Goal: Find contact information: Find contact information

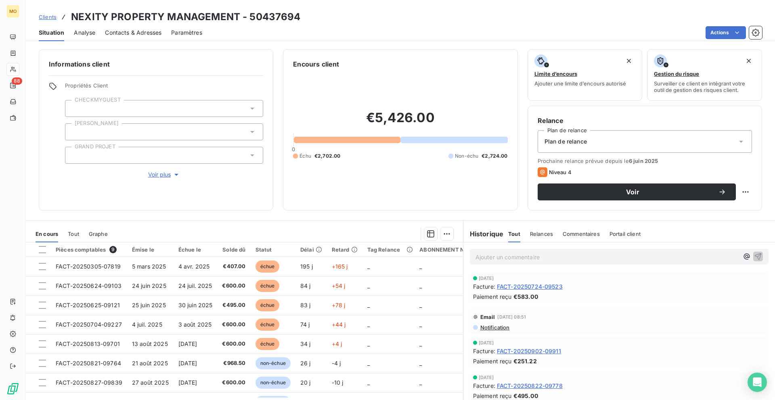
click at [52, 18] on span "Clients" at bounding box center [48, 17] width 18 height 6
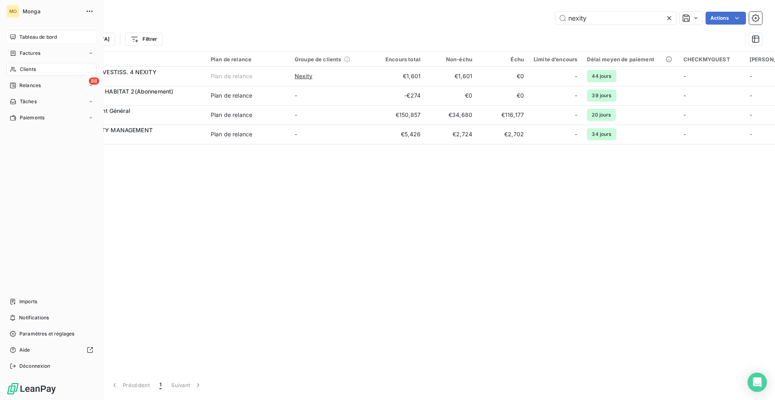
click at [9, 40] on div "Tableau de bord" at bounding box center [51, 37] width 90 height 13
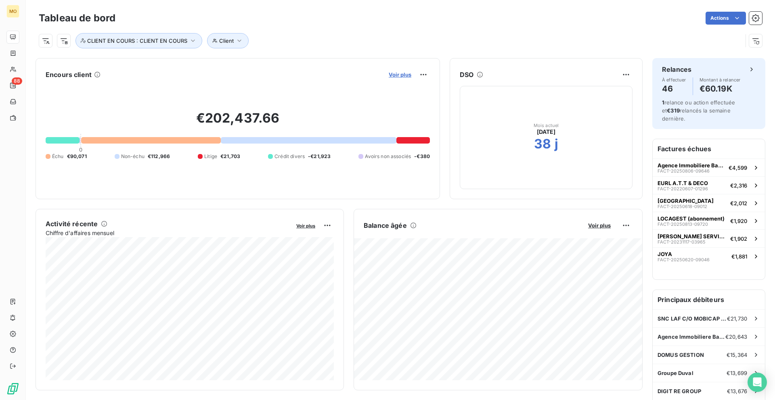
click at [398, 75] on span "Voir plus" at bounding box center [400, 74] width 23 height 6
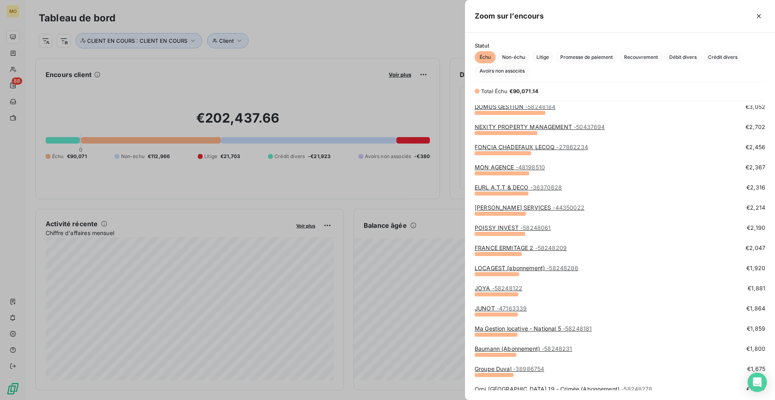
scroll to position [124, 0]
click at [530, 329] on link "Ma Gestion locative - National 5 - 58248181" at bounding box center [533, 328] width 117 height 7
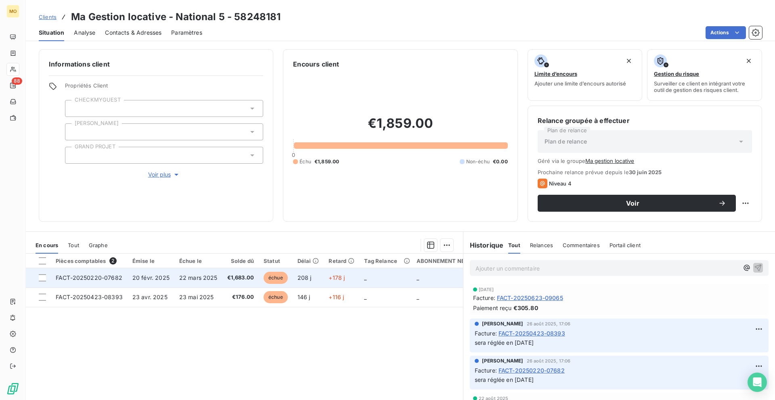
click at [412, 287] on td "_" at bounding box center [447, 277] width 71 height 19
copy span "07682"
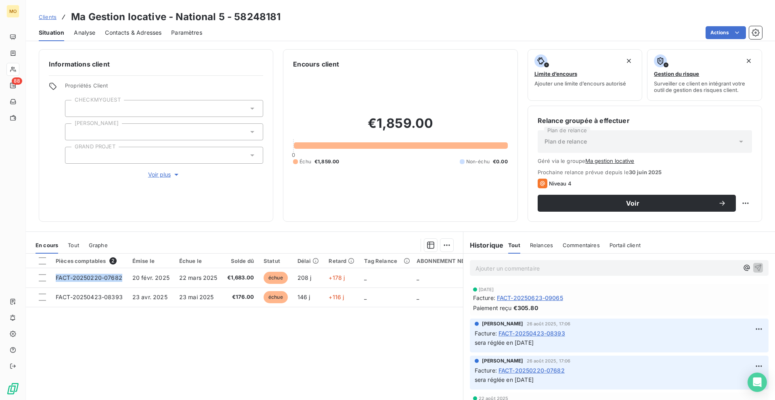
drag, startPoint x: 121, startPoint y: 279, endPoint x: 87, endPoint y: 326, distance: 58.1
click at [87, 326] on div "Pièces comptables 2 Émise le Échue le Solde dû Statut Délai Retard Tag Relance …" at bounding box center [244, 331] width 437 height 155
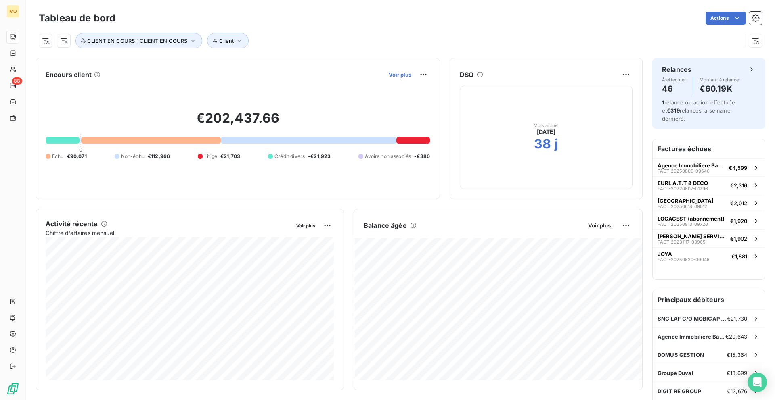
click at [406, 77] on span "Voir plus" at bounding box center [400, 74] width 23 height 6
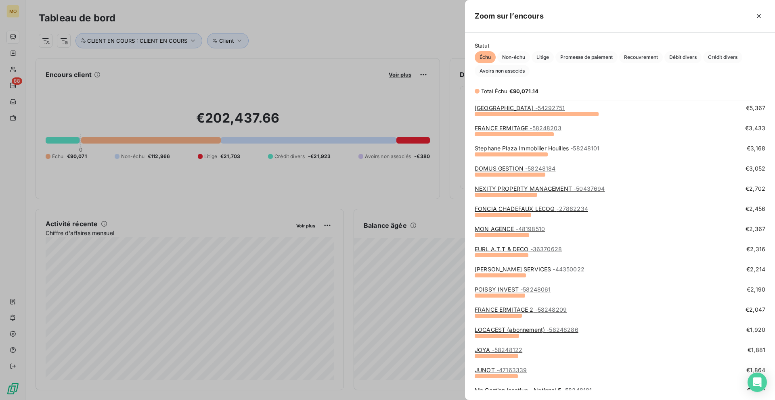
scroll to position [62, 0]
click at [494, 226] on link "MON AGENCE - 48198510" at bounding box center [510, 228] width 70 height 7
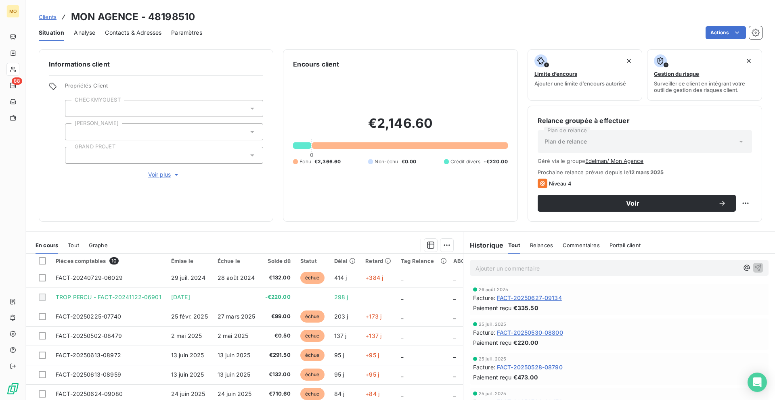
click at [147, 26] on div "Contacts & Adresses" at bounding box center [133, 32] width 57 height 17
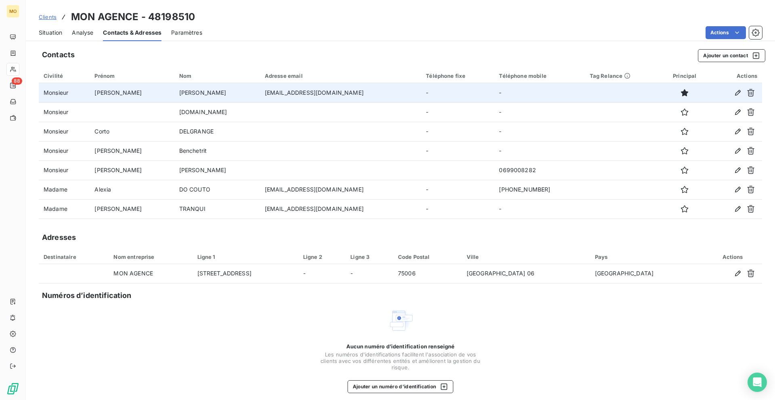
click at [287, 87] on td "[EMAIL_ADDRESS][DOMAIN_NAME]" at bounding box center [340, 92] width 161 height 19
click at [287, 89] on td "[EMAIL_ADDRESS][DOMAIN_NAME]" at bounding box center [340, 92] width 161 height 19
copy td "[EMAIL_ADDRESS][DOMAIN_NAME]"
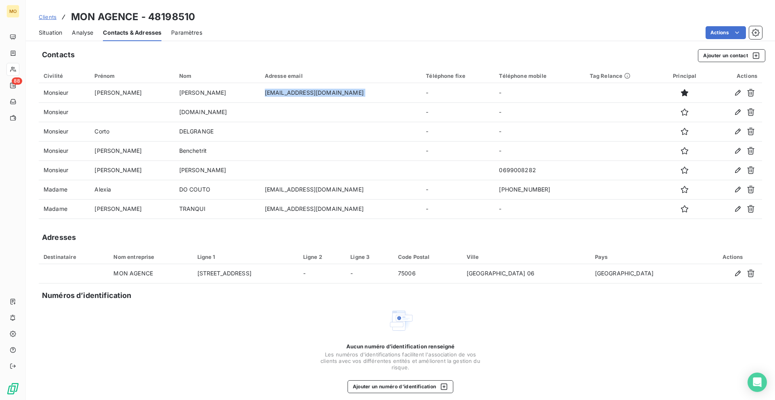
click at [57, 32] on span "Situation" at bounding box center [50, 33] width 23 height 8
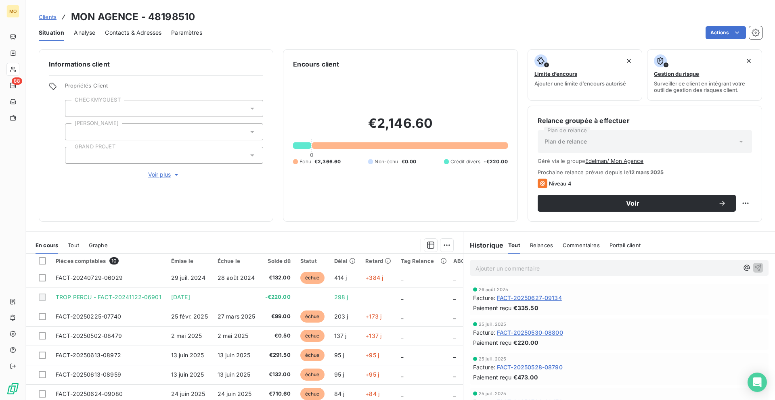
click at [136, 38] on div "Contacts & Adresses" at bounding box center [133, 32] width 57 height 17
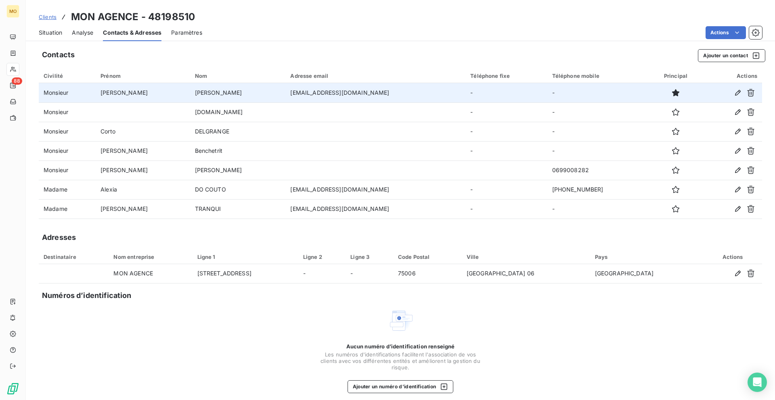
click at [344, 90] on td "[EMAIL_ADDRESS][DOMAIN_NAME]" at bounding box center [375, 92] width 180 height 19
copy td "[EMAIL_ADDRESS][DOMAIN_NAME]"
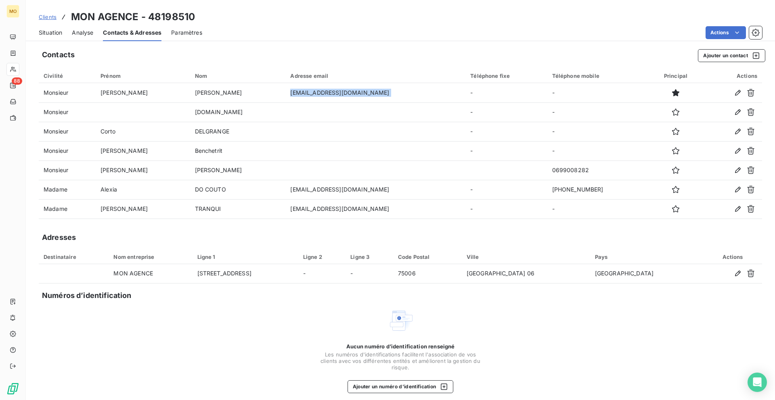
click at [49, 16] on span "Clients" at bounding box center [48, 17] width 18 height 6
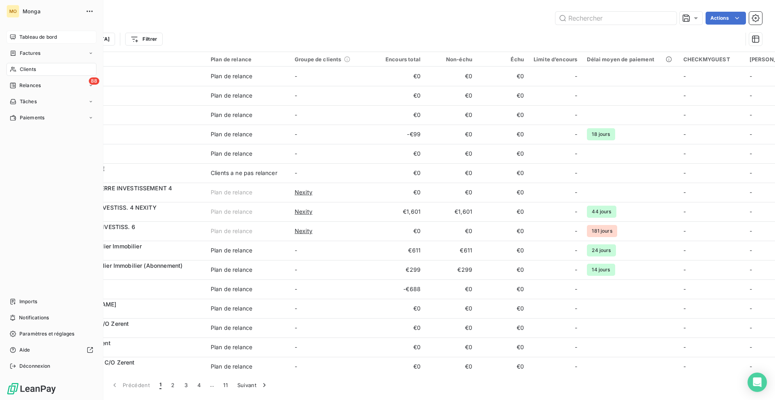
click at [19, 39] on span "Tableau de bord" at bounding box center [38, 37] width 38 height 7
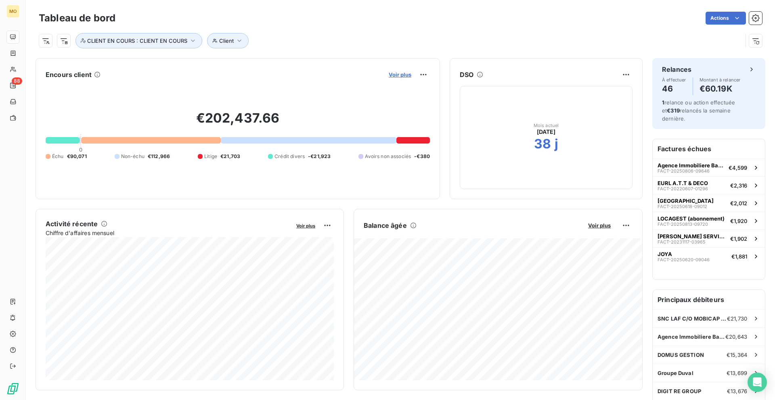
click at [401, 77] on span "Voir plus" at bounding box center [400, 74] width 23 height 6
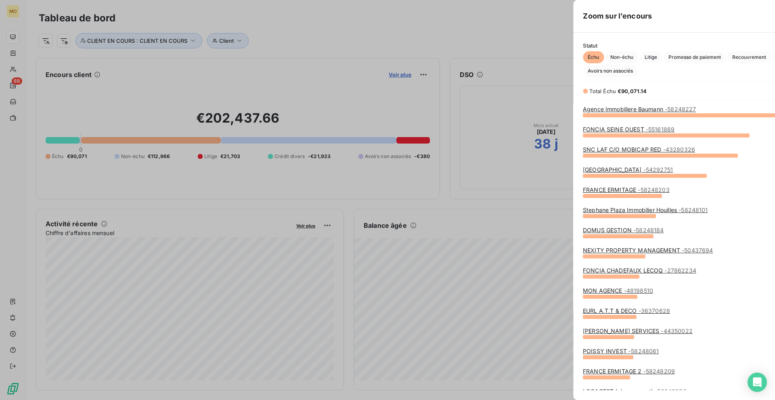
scroll to position [285, 310]
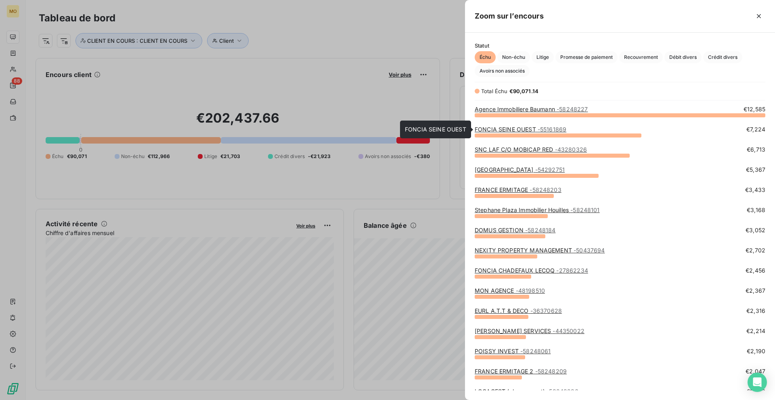
click at [486, 128] on link "FONCIA SEINE OUEST - 55161869" at bounding box center [521, 129] width 92 height 7
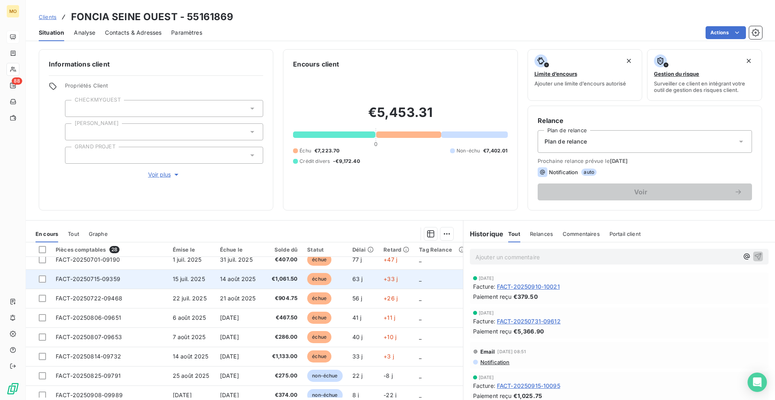
scroll to position [256, 0]
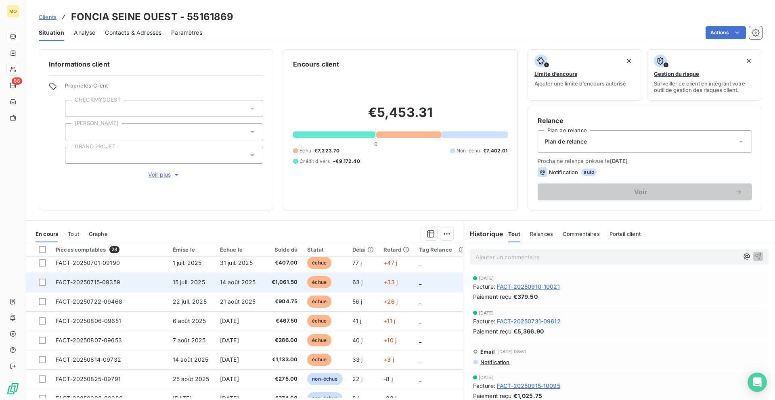
click at [281, 284] on span "€1,061.50" at bounding box center [282, 283] width 31 height 8
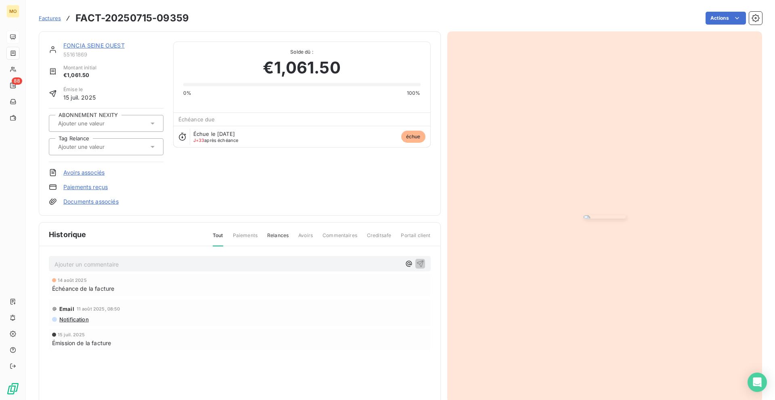
click at [584, 216] on img "button" at bounding box center [605, 217] width 42 height 3
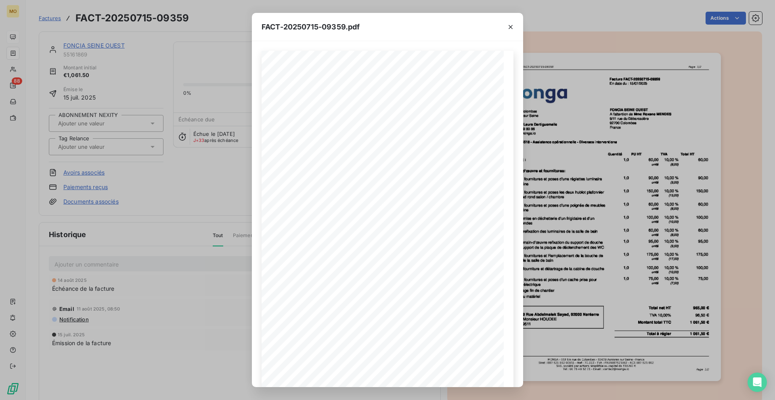
click at [190, 54] on div "FACT-20250715-09359.pdf [STREET_ADDRESS] Votre contact : [PERSON_NAME] Mobile :…" at bounding box center [387, 200] width 775 height 400
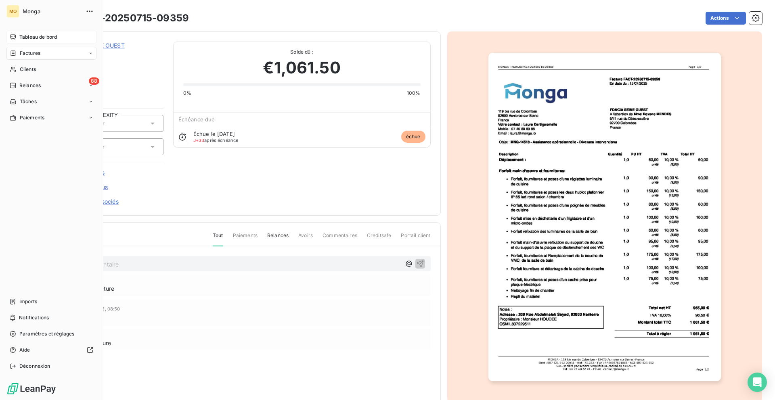
click at [2, 69] on div "MO Monga Tableau de bord Factures Clients 88 Relances Tâches Paiements Imports …" at bounding box center [51, 200] width 103 height 400
click at [15, 69] on icon at bounding box center [13, 69] width 7 height 6
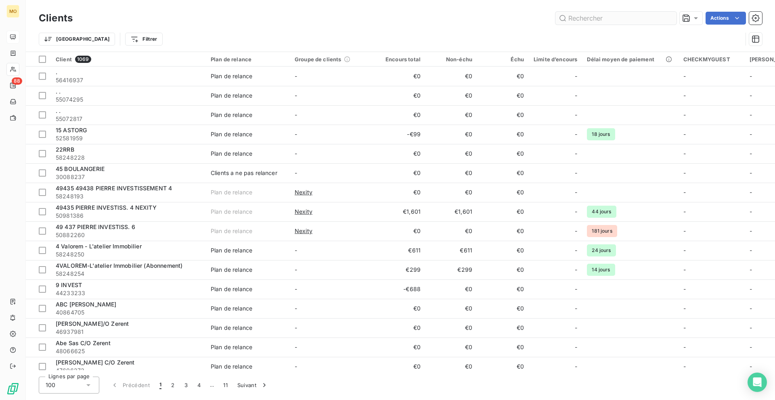
click at [637, 18] on input "text" at bounding box center [615, 18] width 121 height 13
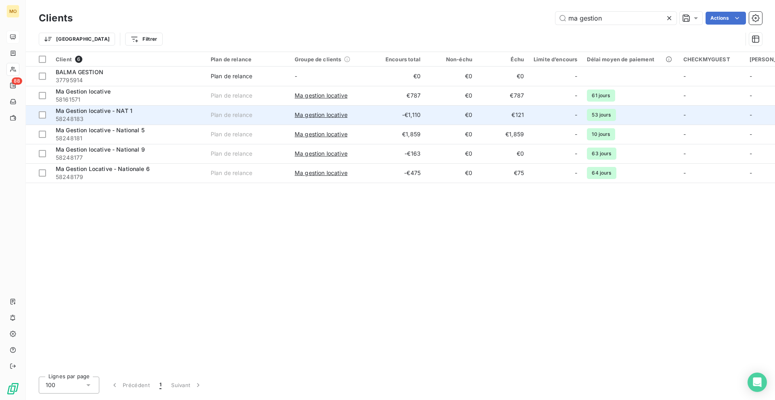
type input "ma gestion"
click at [170, 111] on div "Ma Gestion locative - NAT 1" at bounding box center [128, 111] width 145 height 8
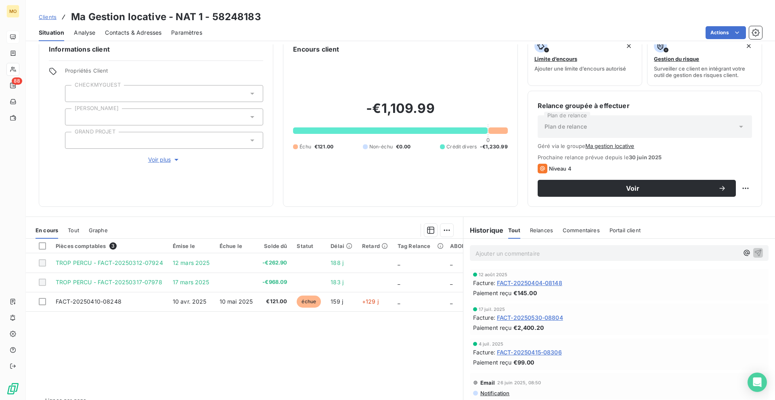
scroll to position [15, 0]
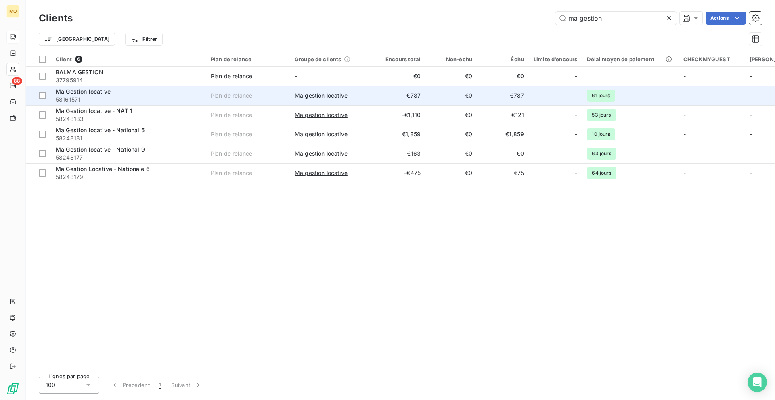
click at [180, 97] on span "58161571" at bounding box center [128, 100] width 145 height 8
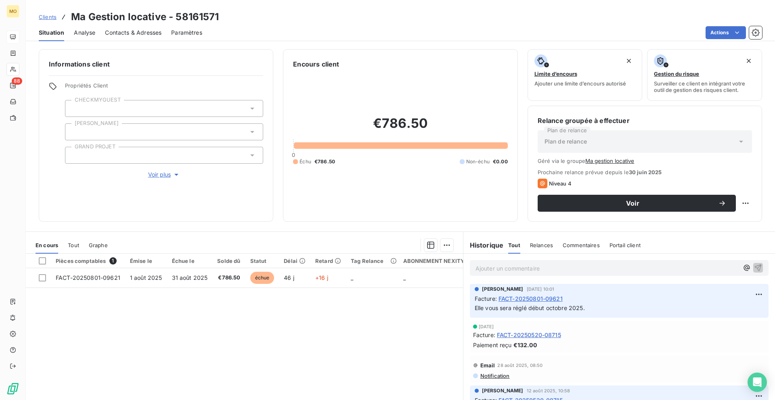
scroll to position [33, 0]
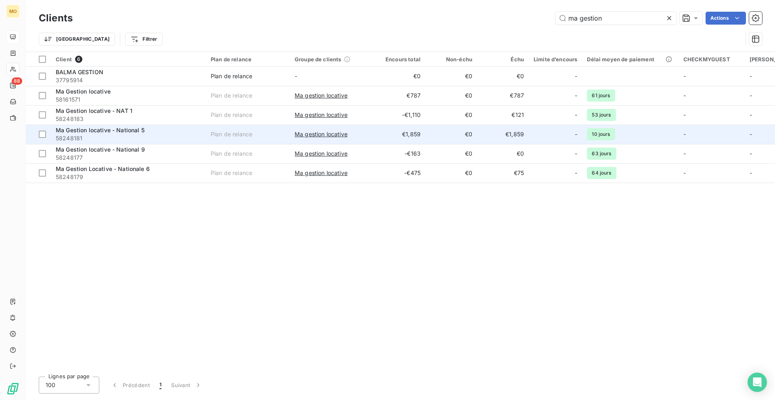
click at [172, 132] on div "Ma Gestion locative - National 5" at bounding box center [128, 130] width 145 height 8
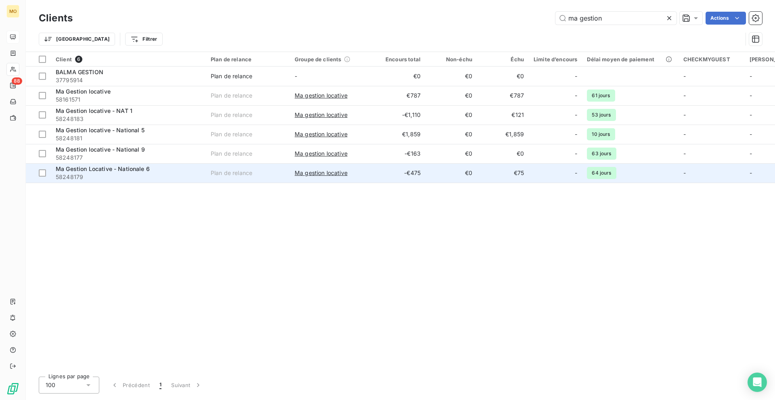
click at [140, 163] on td "Ma Gestion Locative - Nationale 6 58248179" at bounding box center [128, 172] width 155 height 19
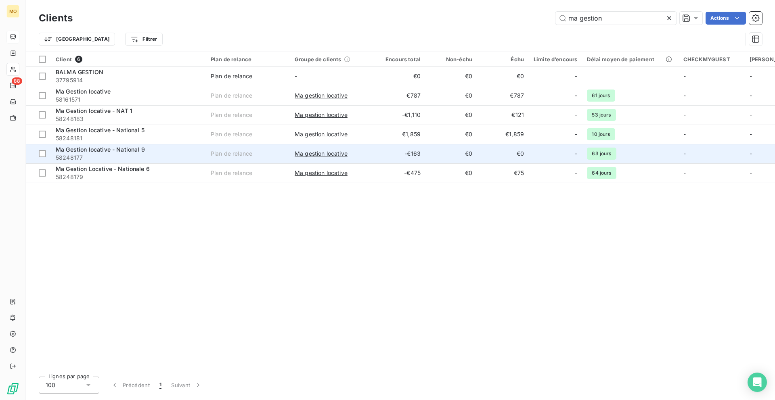
click at [158, 146] on div "Ma Gestion locative - National 9" at bounding box center [128, 150] width 145 height 8
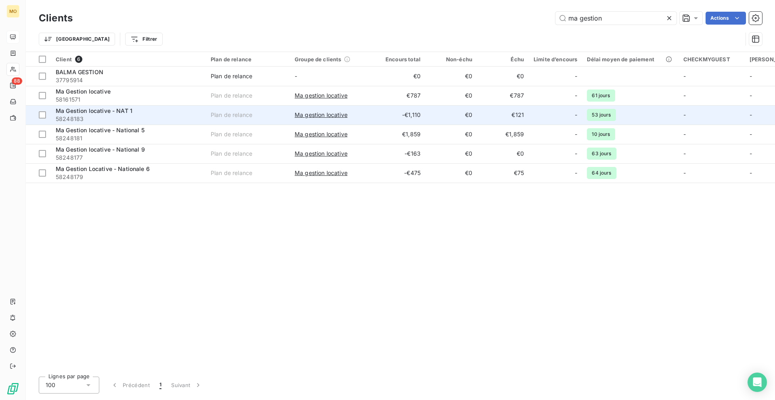
click at [155, 108] on div "Ma Gestion locative - NAT 1" at bounding box center [128, 111] width 145 height 8
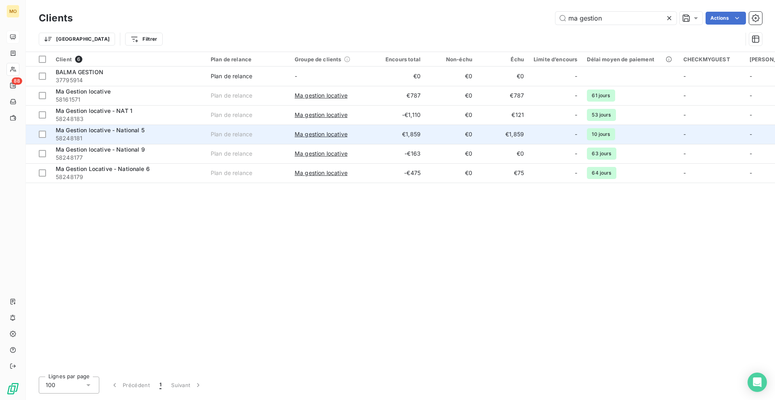
click at [161, 129] on div "Ma Gestion locative - National 5" at bounding box center [128, 130] width 145 height 8
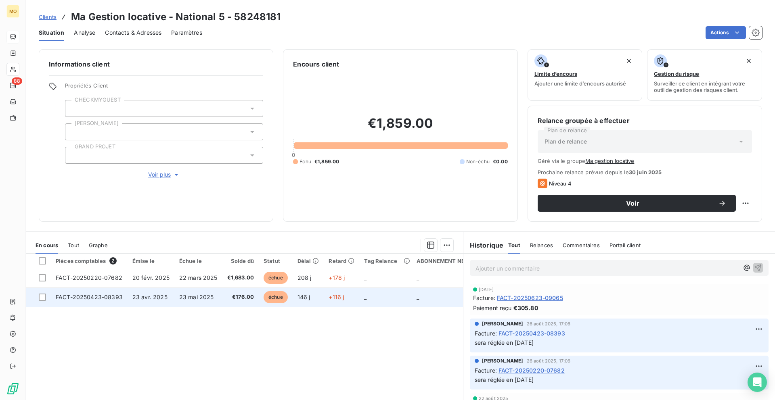
click at [178, 304] on td "23 mai 2025" at bounding box center [198, 297] width 48 height 19
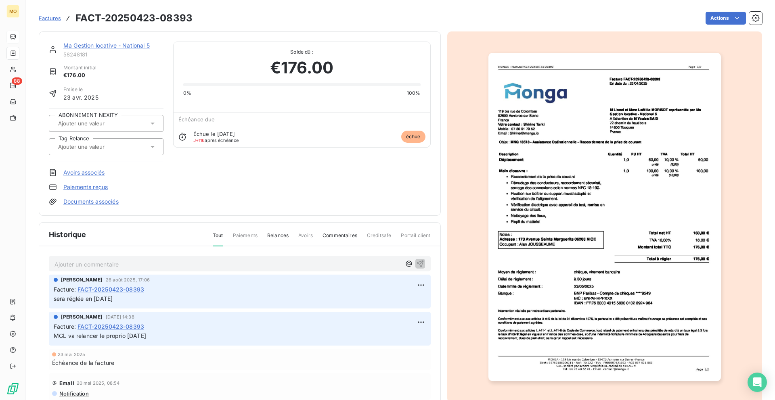
click at [314, 261] on p "Ajouter un commentaire ﻿" at bounding box center [227, 265] width 346 height 10
paste div
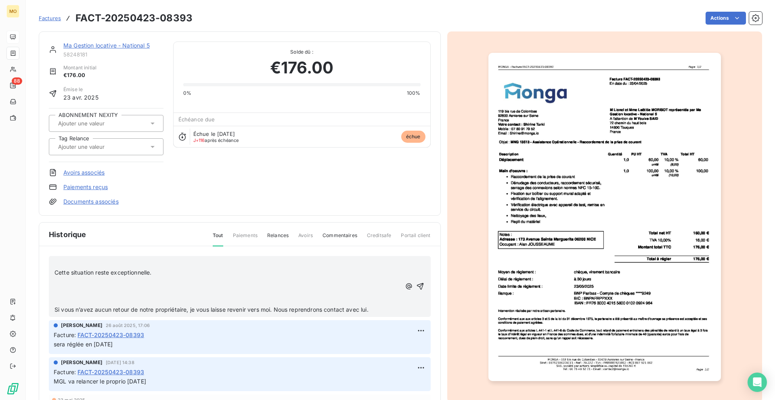
click at [167, 292] on p at bounding box center [227, 291] width 346 height 9
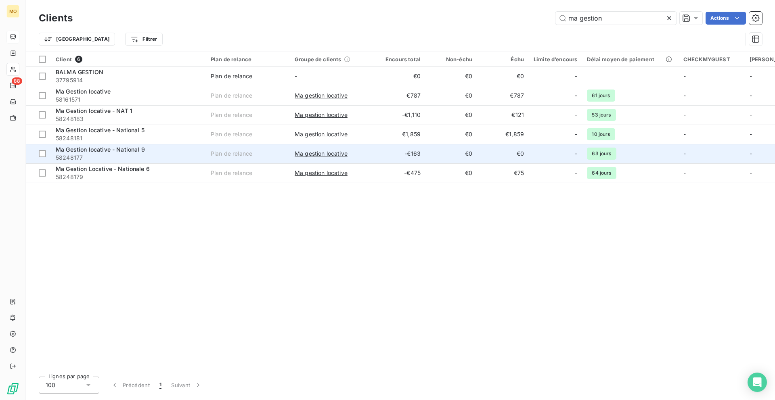
click at [159, 161] on span "58248177" at bounding box center [128, 158] width 145 height 8
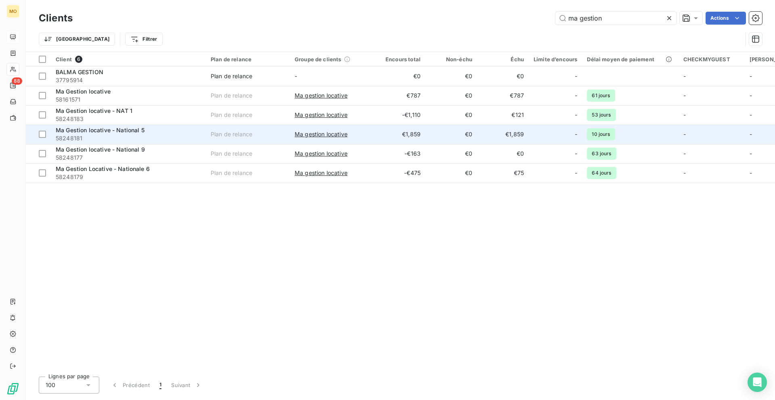
click at [170, 134] on span "58248181" at bounding box center [128, 138] width 145 height 8
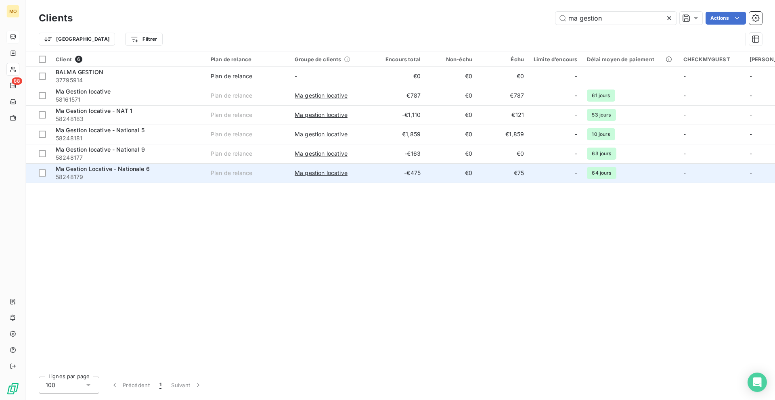
click at [172, 170] on div "Ma Gestion Locative - Nationale 6" at bounding box center [128, 169] width 145 height 8
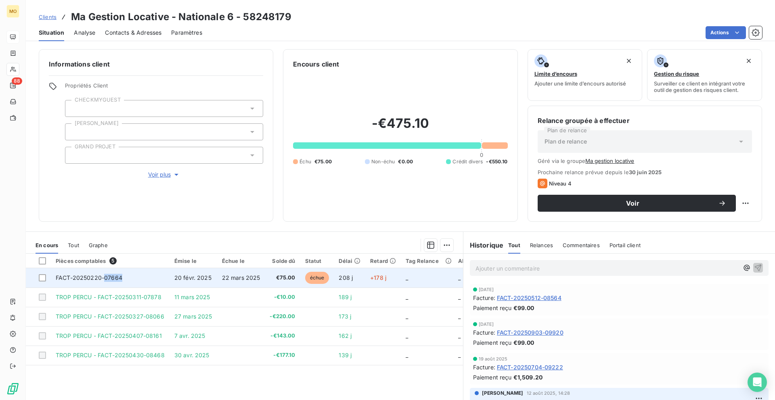
copy span "07664"
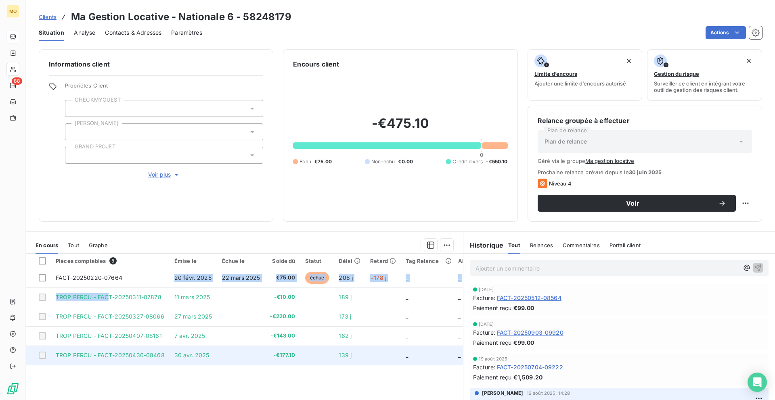
drag, startPoint x: 141, startPoint y: 279, endPoint x: 128, endPoint y: 361, distance: 82.6
click at [128, 361] on tbody "FACT-20250220-07664 [DATE] [DATE] €75.00 échue 208 j +178 j _ _ TROP PERCU - FA…" at bounding box center [275, 316] width 498 height 97
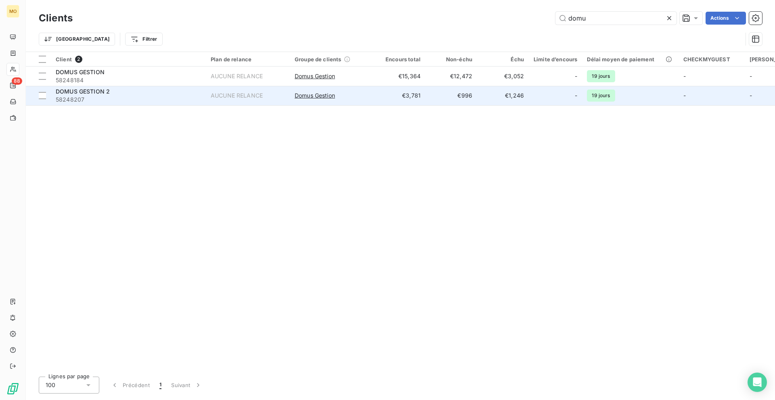
click at [119, 90] on div "DOMUS GESTION 2" at bounding box center [128, 92] width 145 height 8
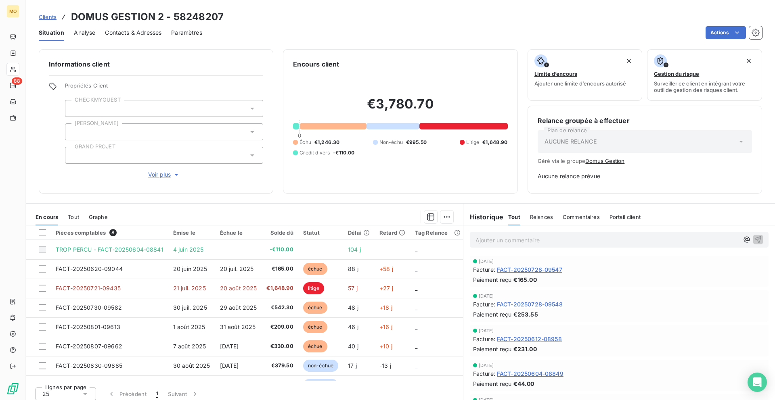
scroll to position [5, 0]
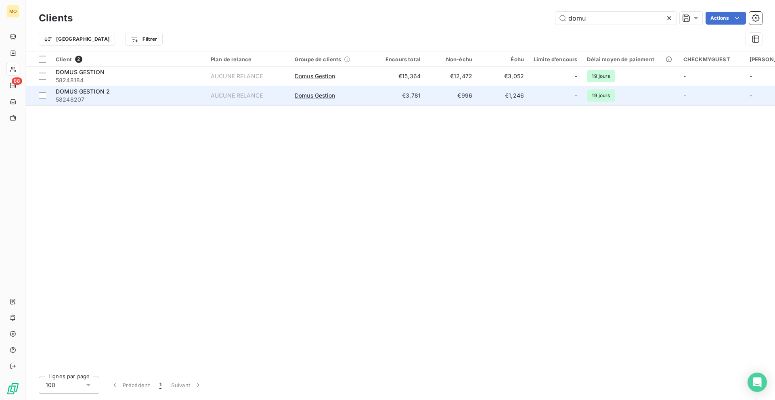
click at [180, 92] on div "DOMUS GESTION 2" at bounding box center [128, 92] width 145 height 8
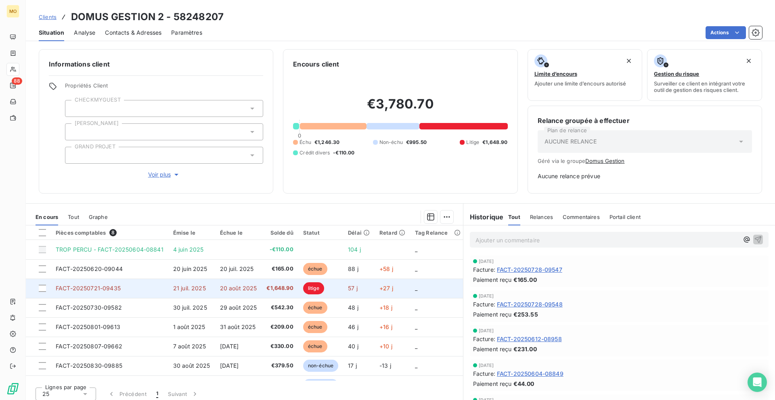
click at [238, 283] on td "20 août 2025" at bounding box center [238, 288] width 47 height 19
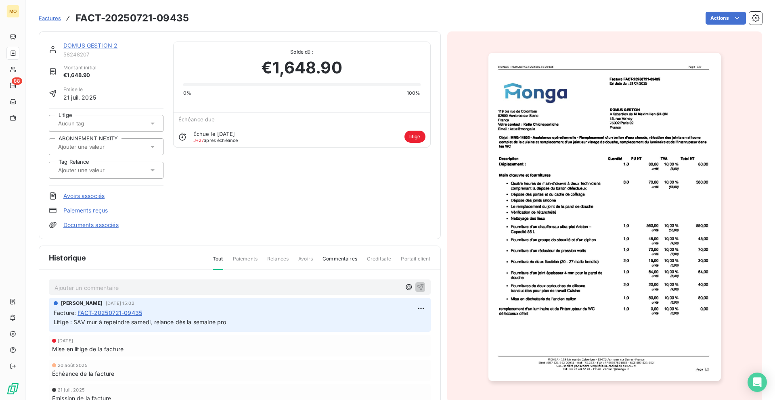
click at [581, 119] on img "button" at bounding box center [604, 217] width 232 height 329
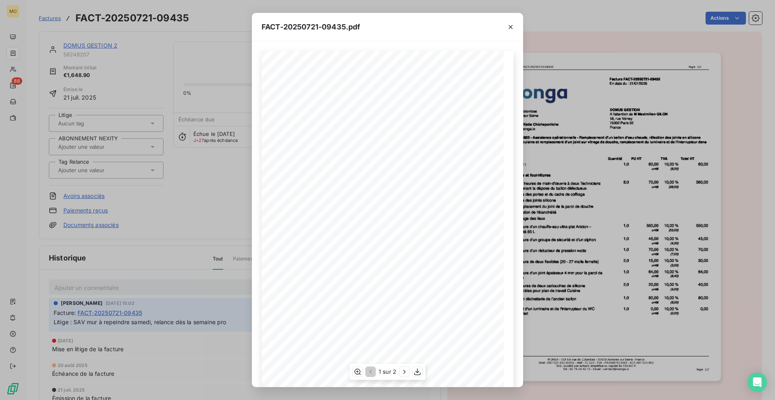
click at [296, 137] on span "MNG-14802 - Assistance opérationnelle - Remplacement d" at bounding box center [339, 139] width 101 height 4
